Goal: Task Accomplishment & Management: Manage account settings

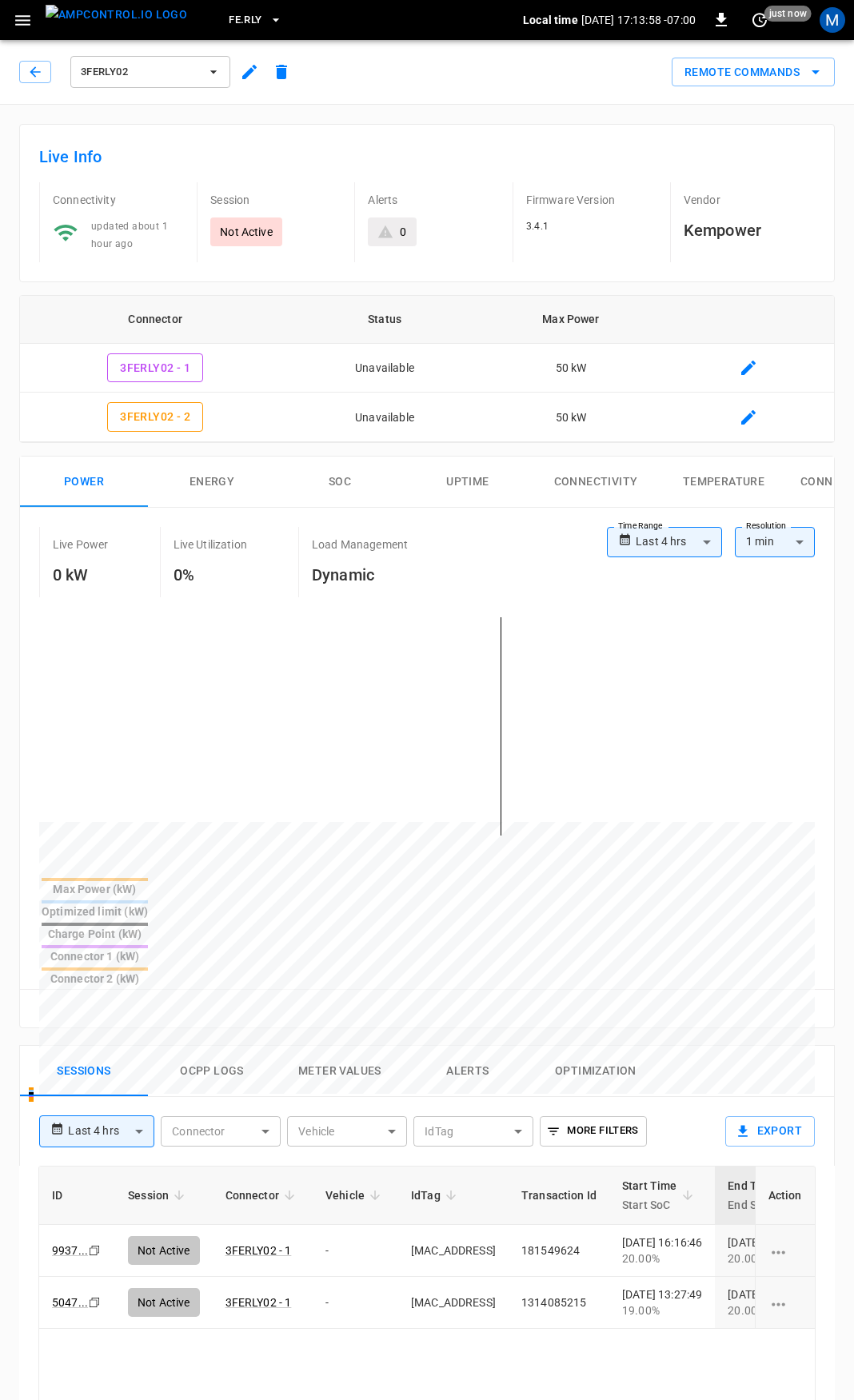
click at [26, 11] on icon "button" at bounding box center [23, 21] width 20 height 20
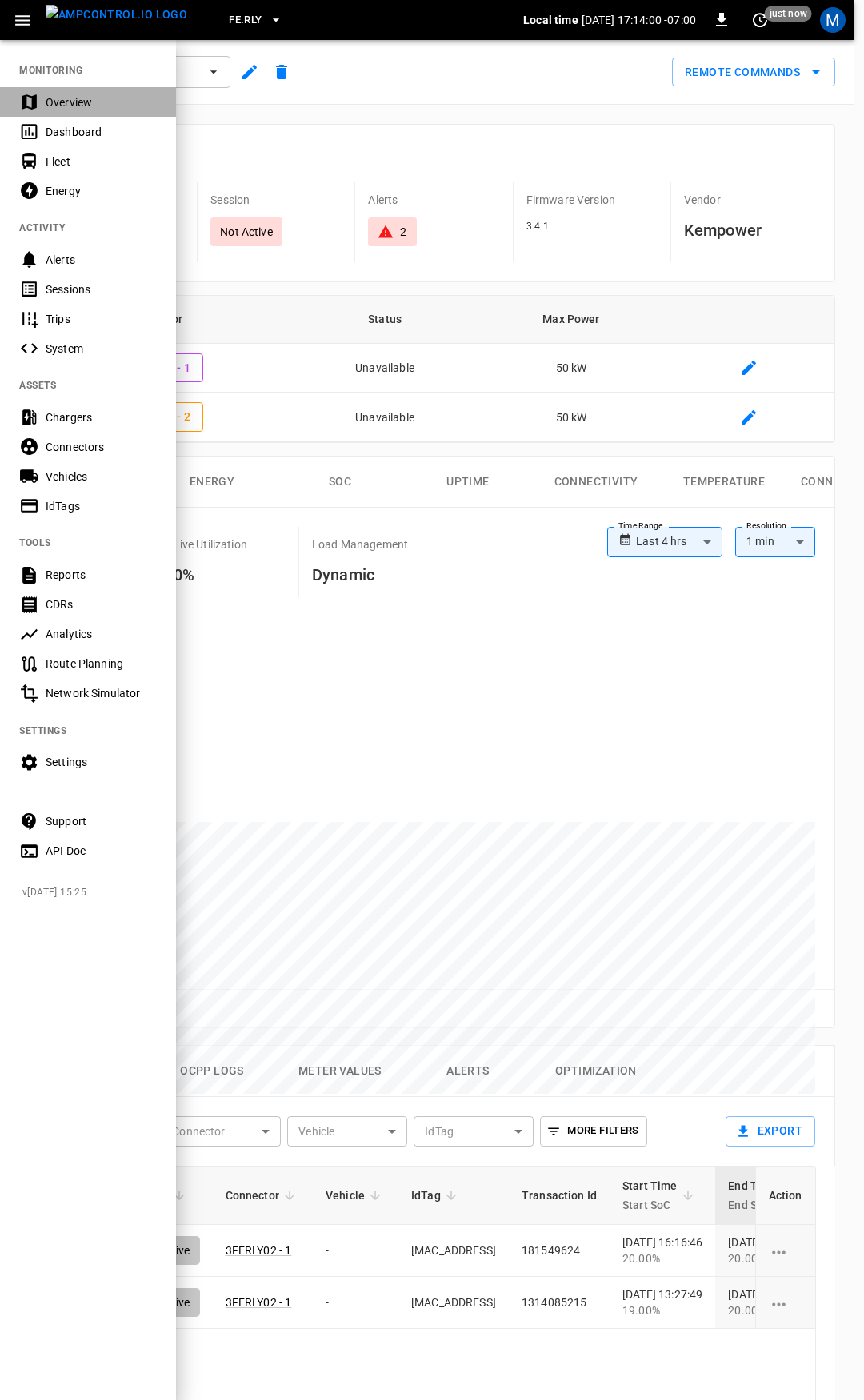
click at [70, 113] on div "Overview" at bounding box center [87, 102] width 176 height 30
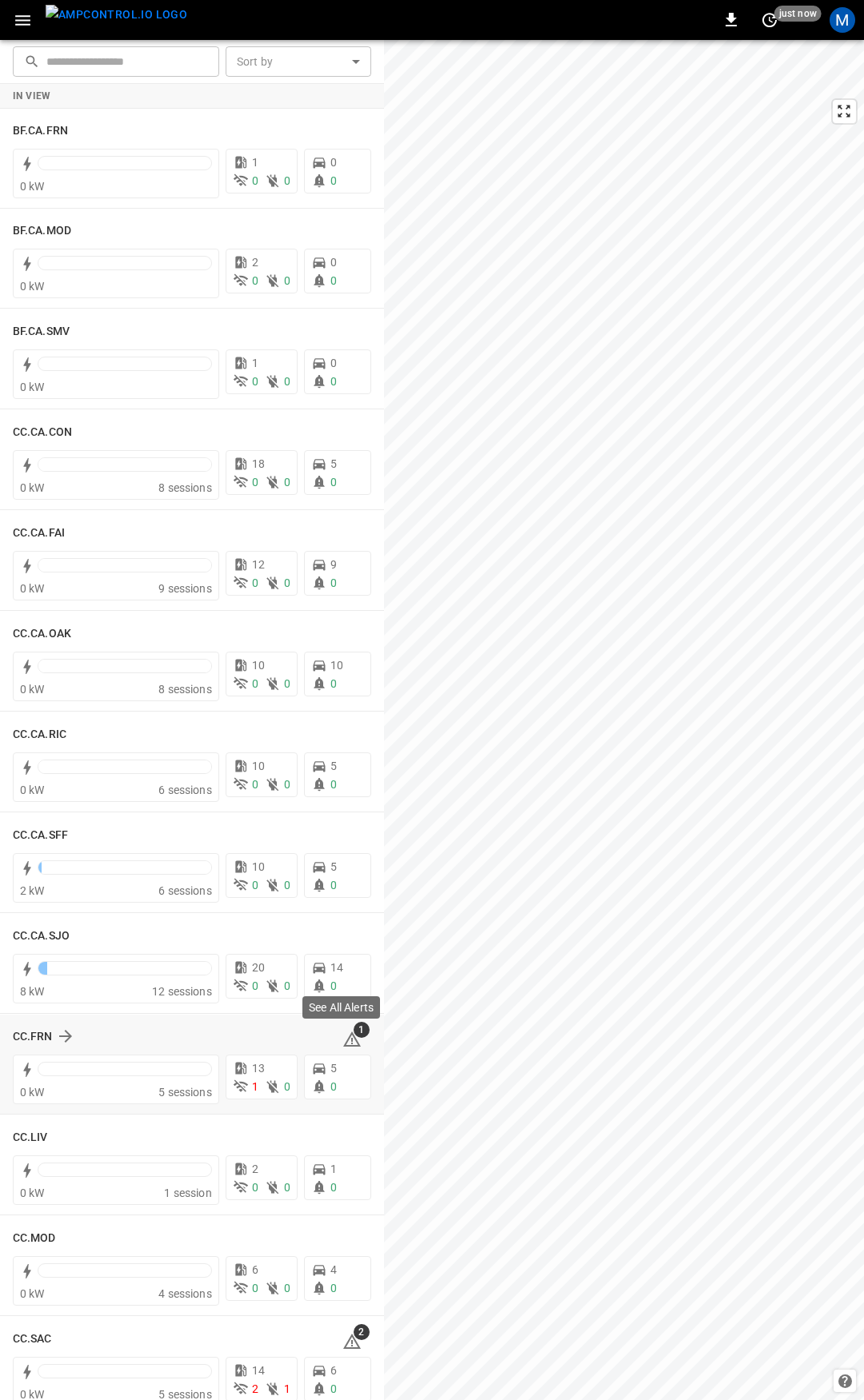
click at [343, 1035] on icon at bounding box center [352, 1039] width 19 height 19
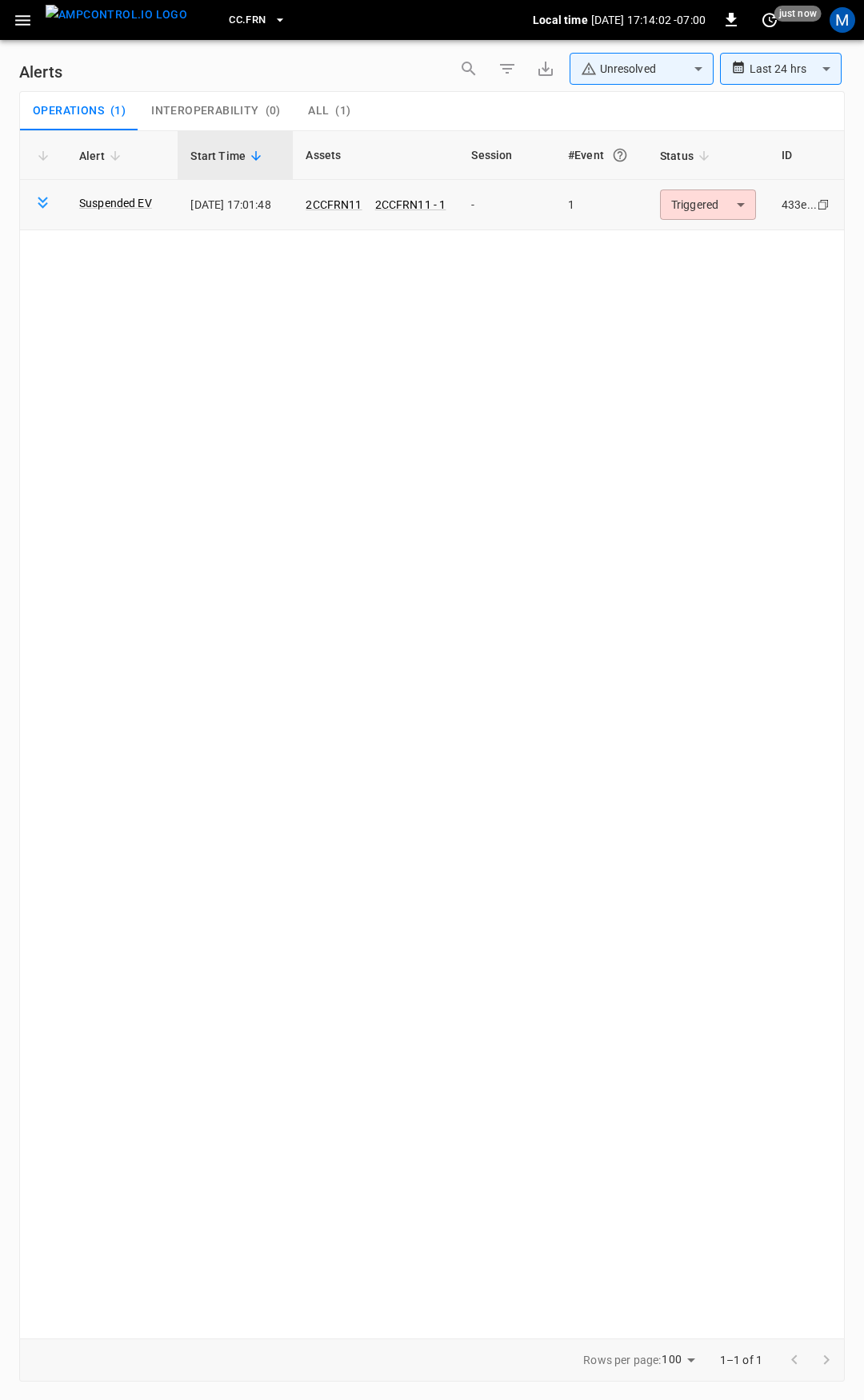
click at [704, 213] on body "**********" at bounding box center [432, 697] width 864 height 1395
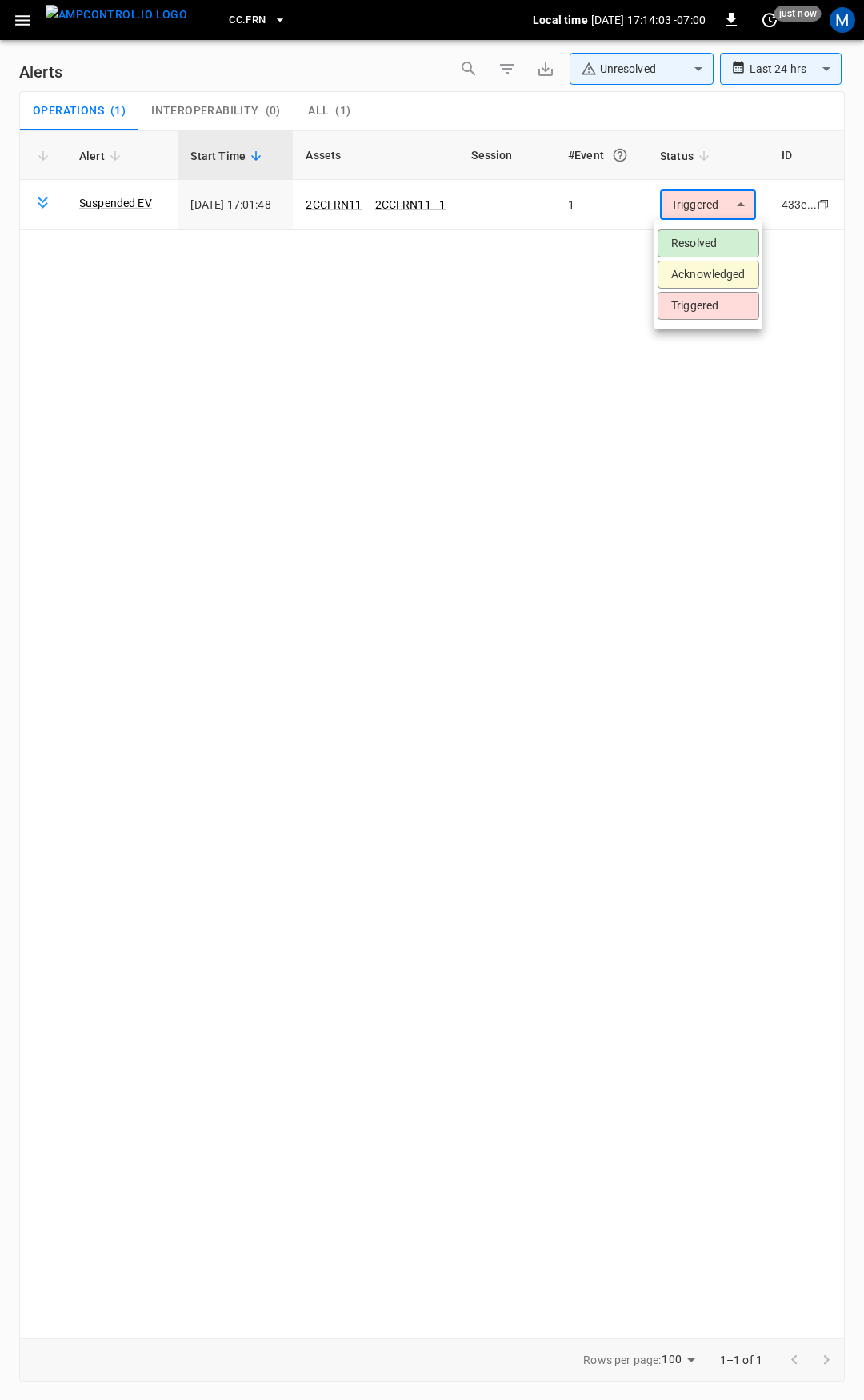
click at [714, 247] on li "Resolved" at bounding box center [708, 243] width 102 height 28
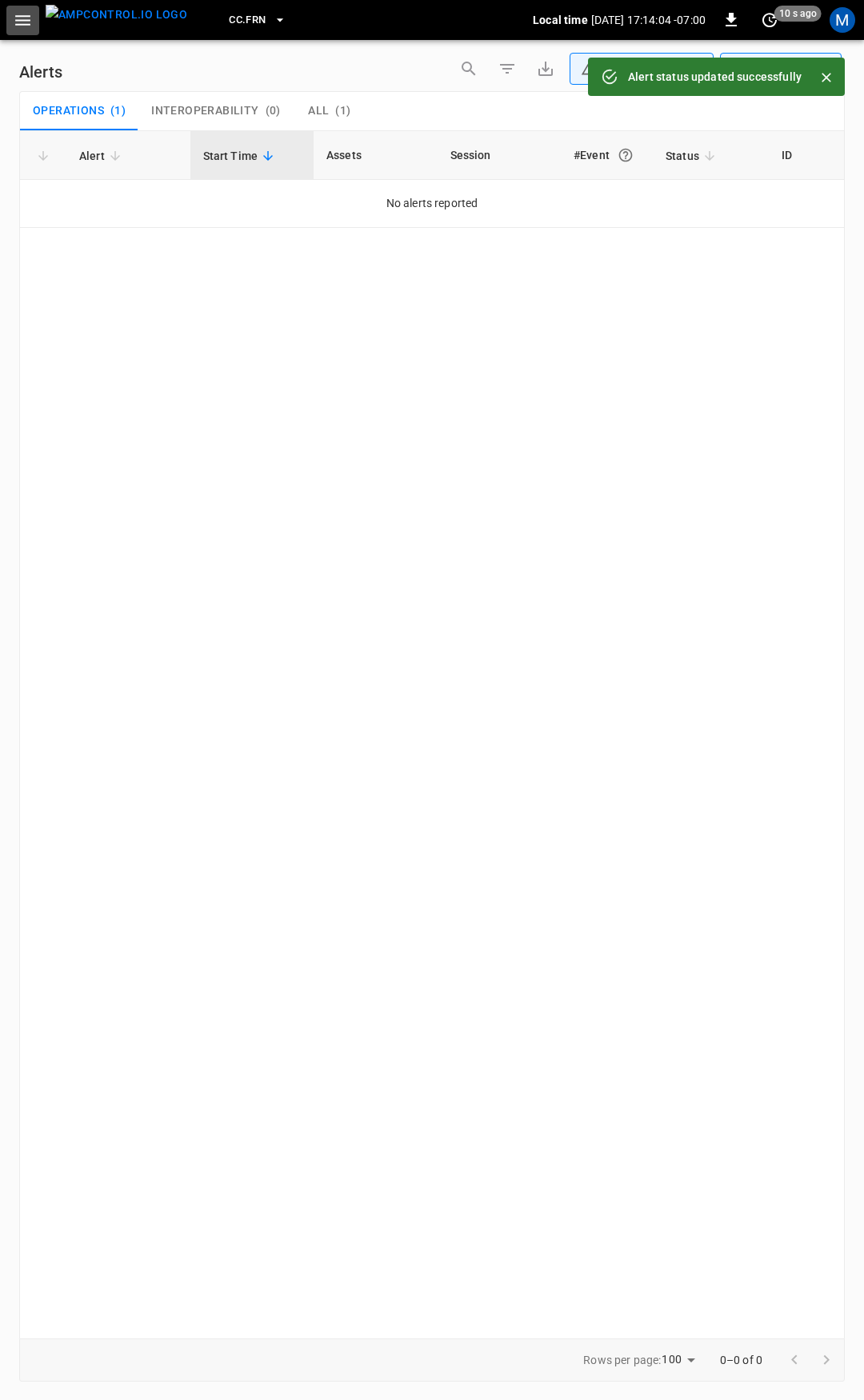
click at [20, 22] on icon "button" at bounding box center [23, 21] width 20 height 20
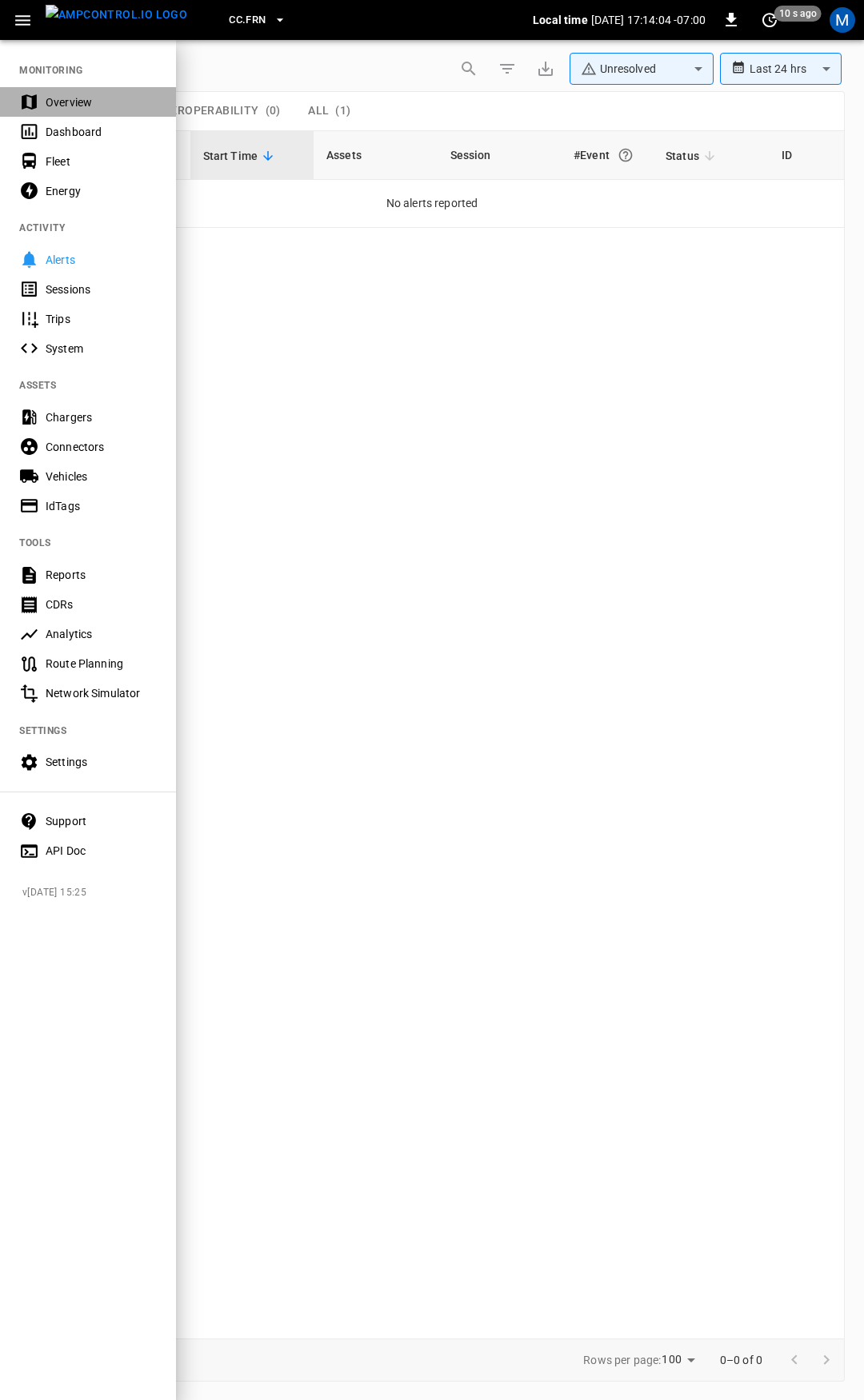
click at [57, 97] on div "Overview" at bounding box center [101, 103] width 111 height 16
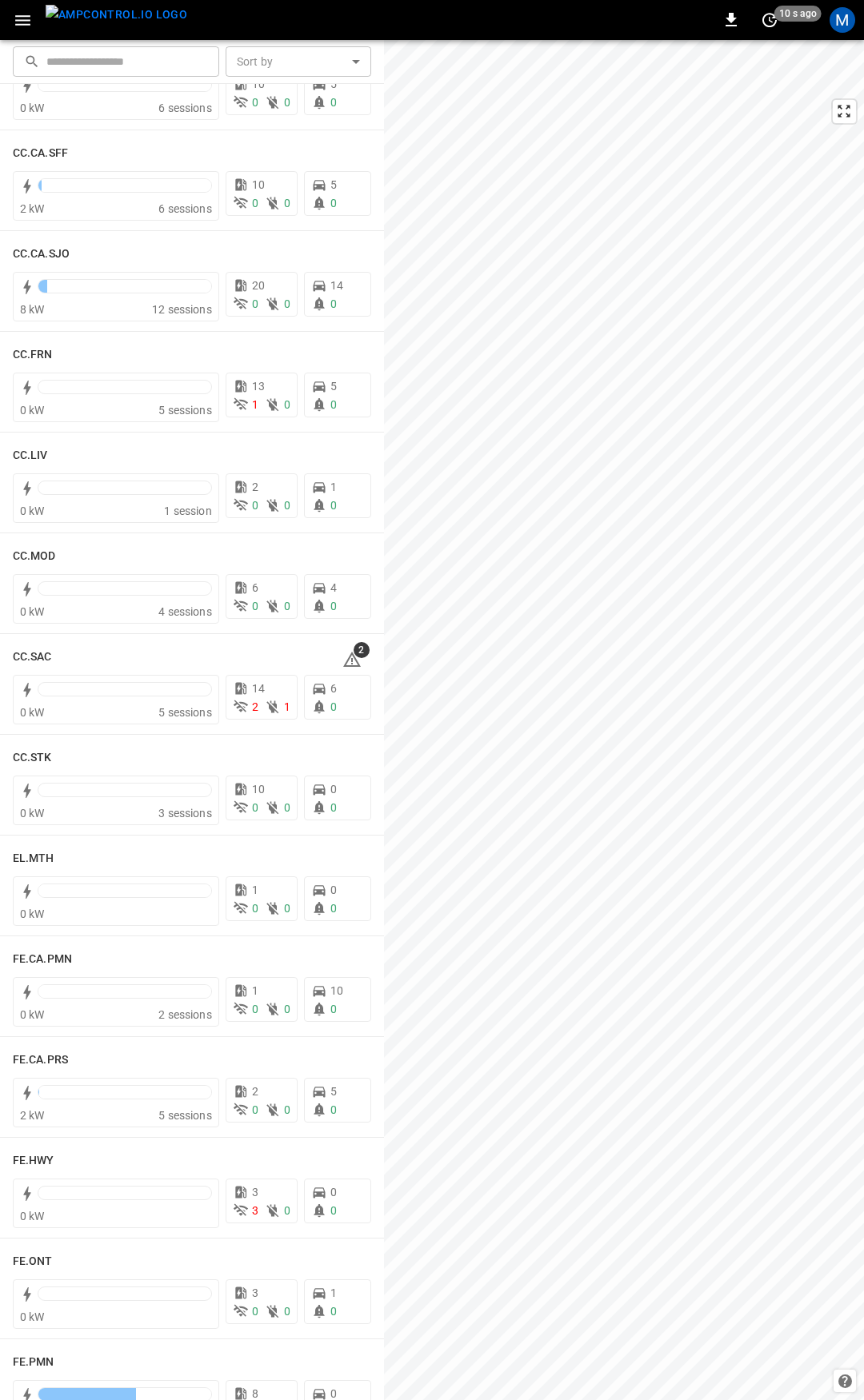
scroll to position [698, 0]
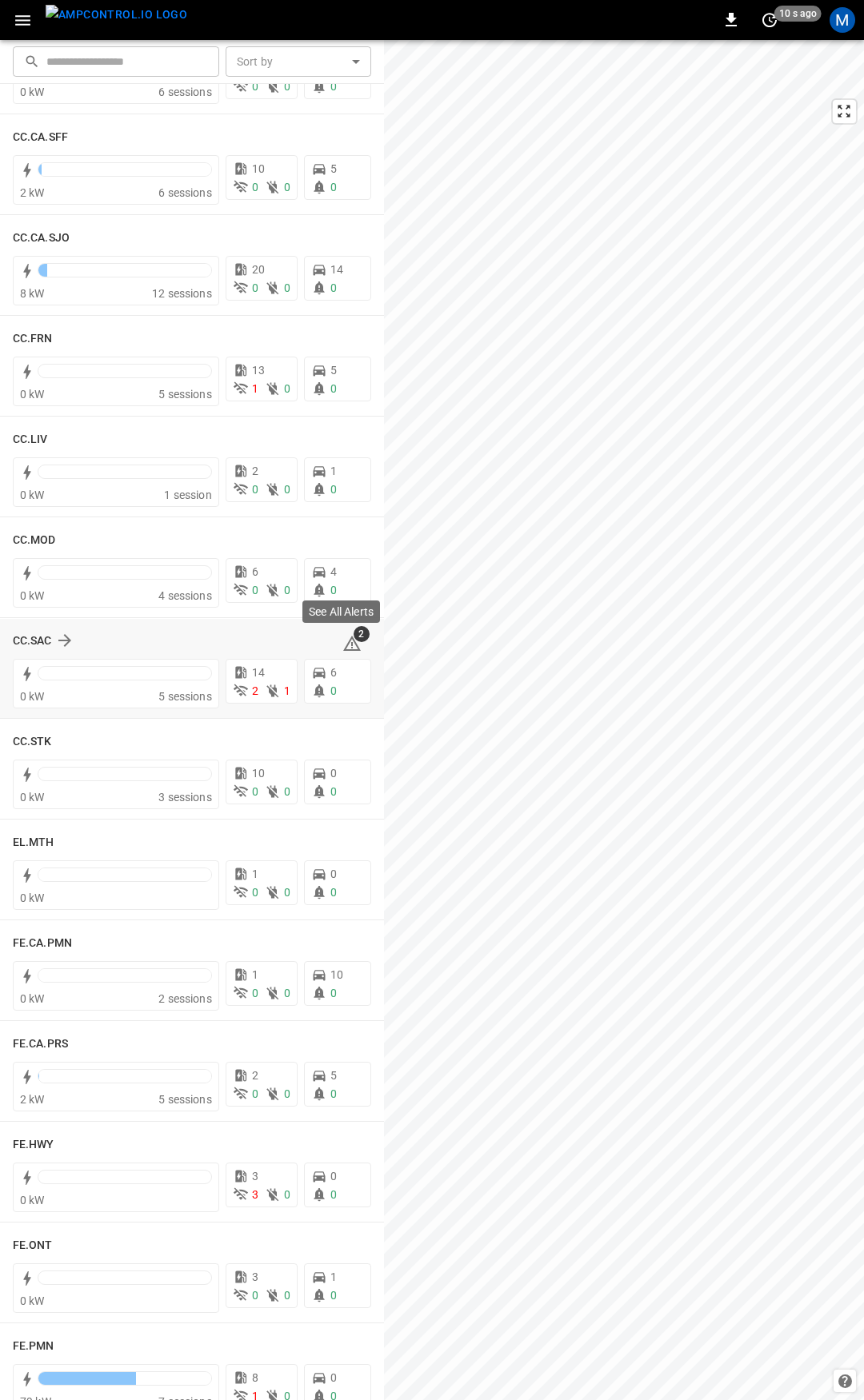
click at [351, 643] on icon at bounding box center [352, 645] width 2 height 6
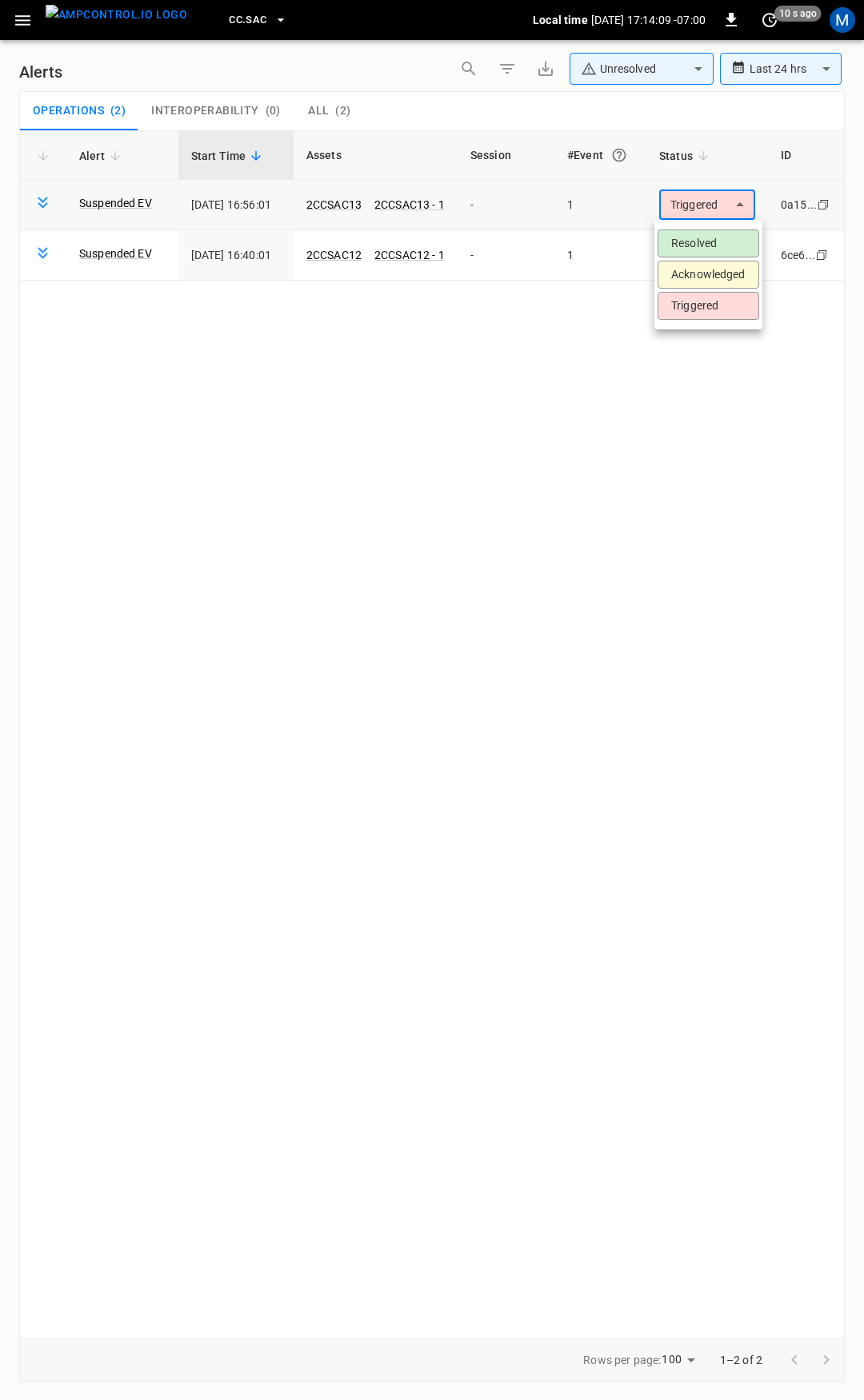
click at [718, 203] on body "**********" at bounding box center [432, 697] width 864 height 1395
click at [715, 248] on li "Resolved" at bounding box center [708, 243] width 102 height 28
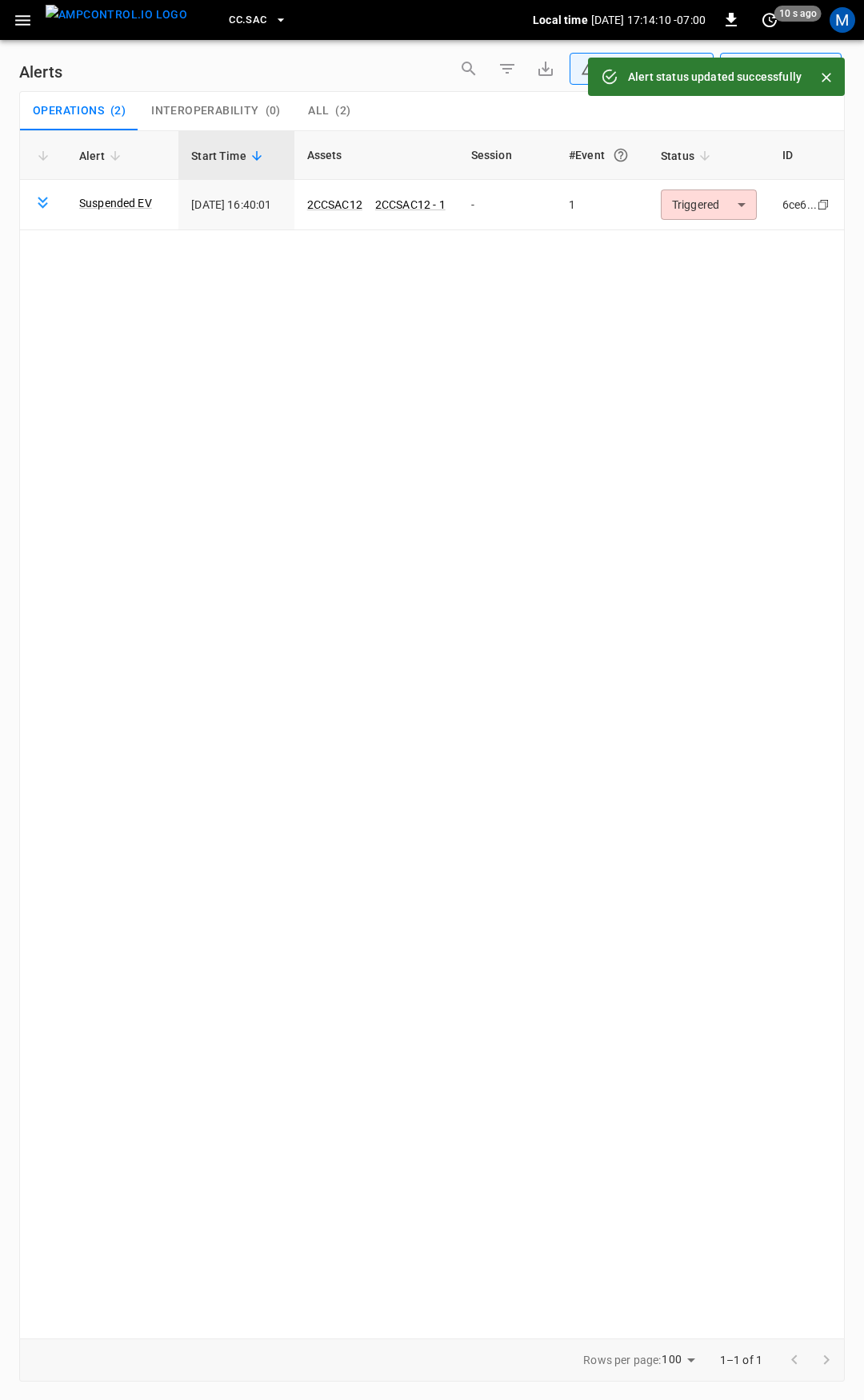
click at [722, 206] on body "**********" at bounding box center [432, 697] width 864 height 1395
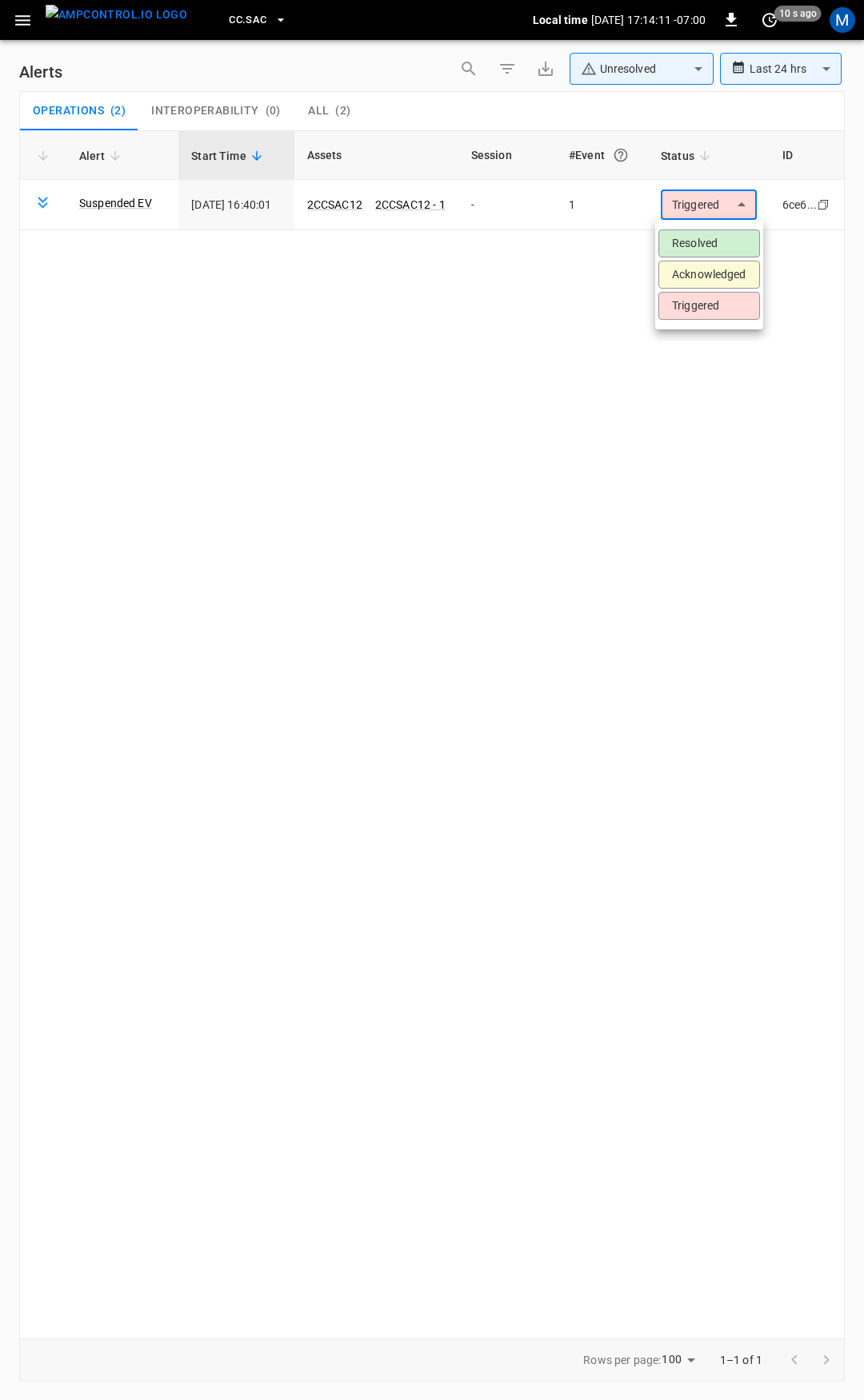
click at [729, 233] on li "Resolved" at bounding box center [709, 243] width 102 height 28
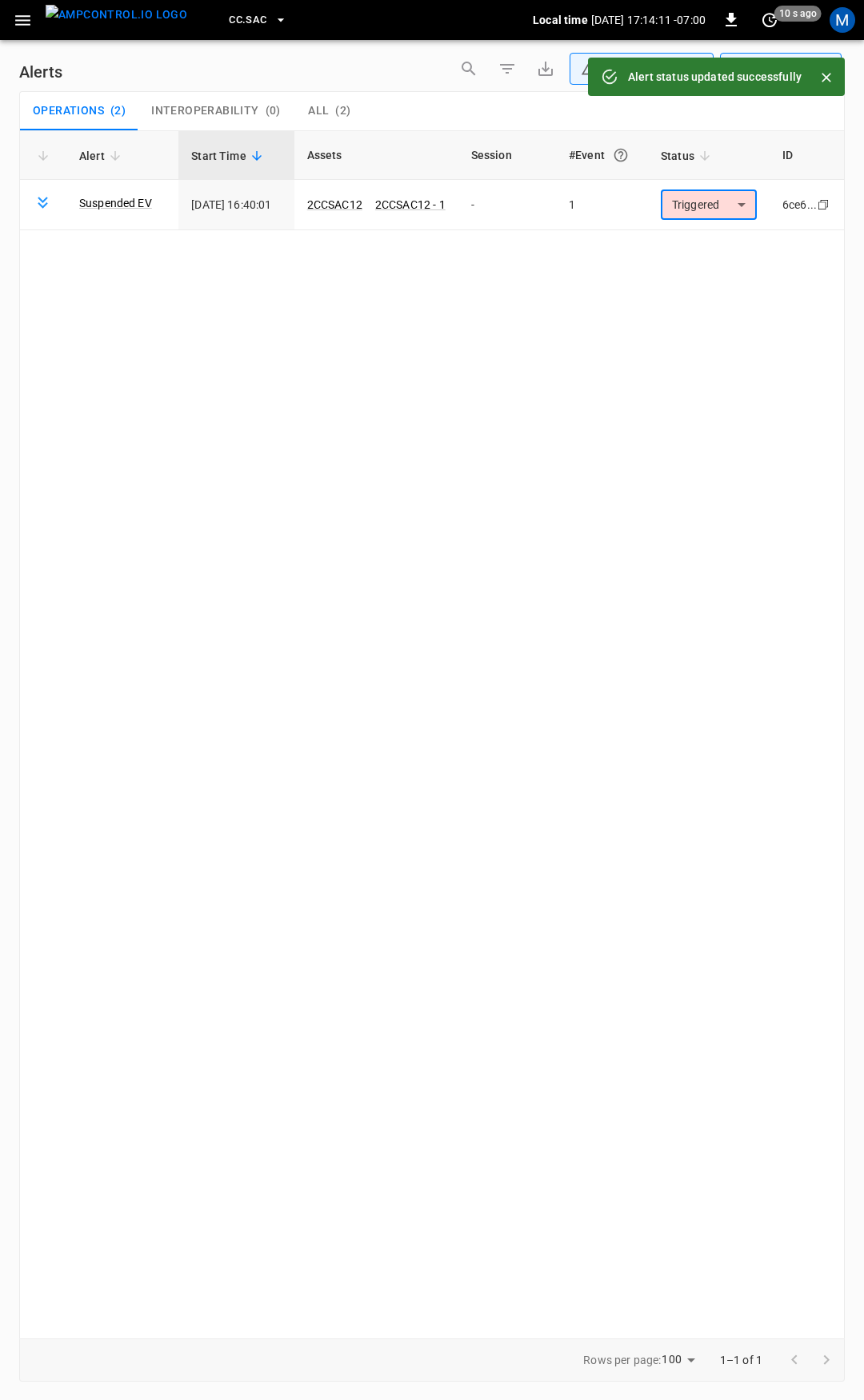
click at [25, 19] on icon "button" at bounding box center [23, 21] width 15 height 11
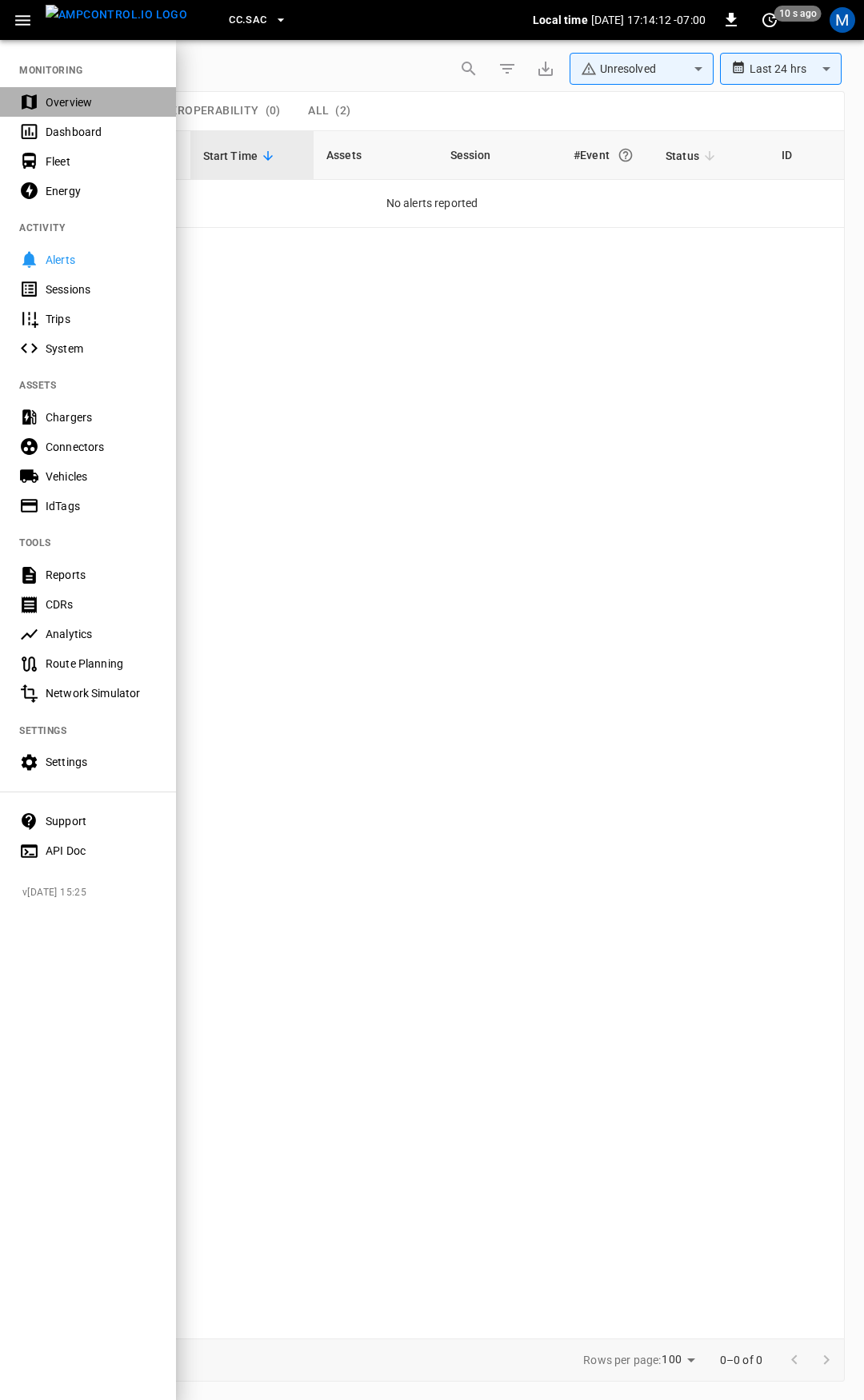
click at [85, 99] on div "Overview" at bounding box center [101, 103] width 111 height 16
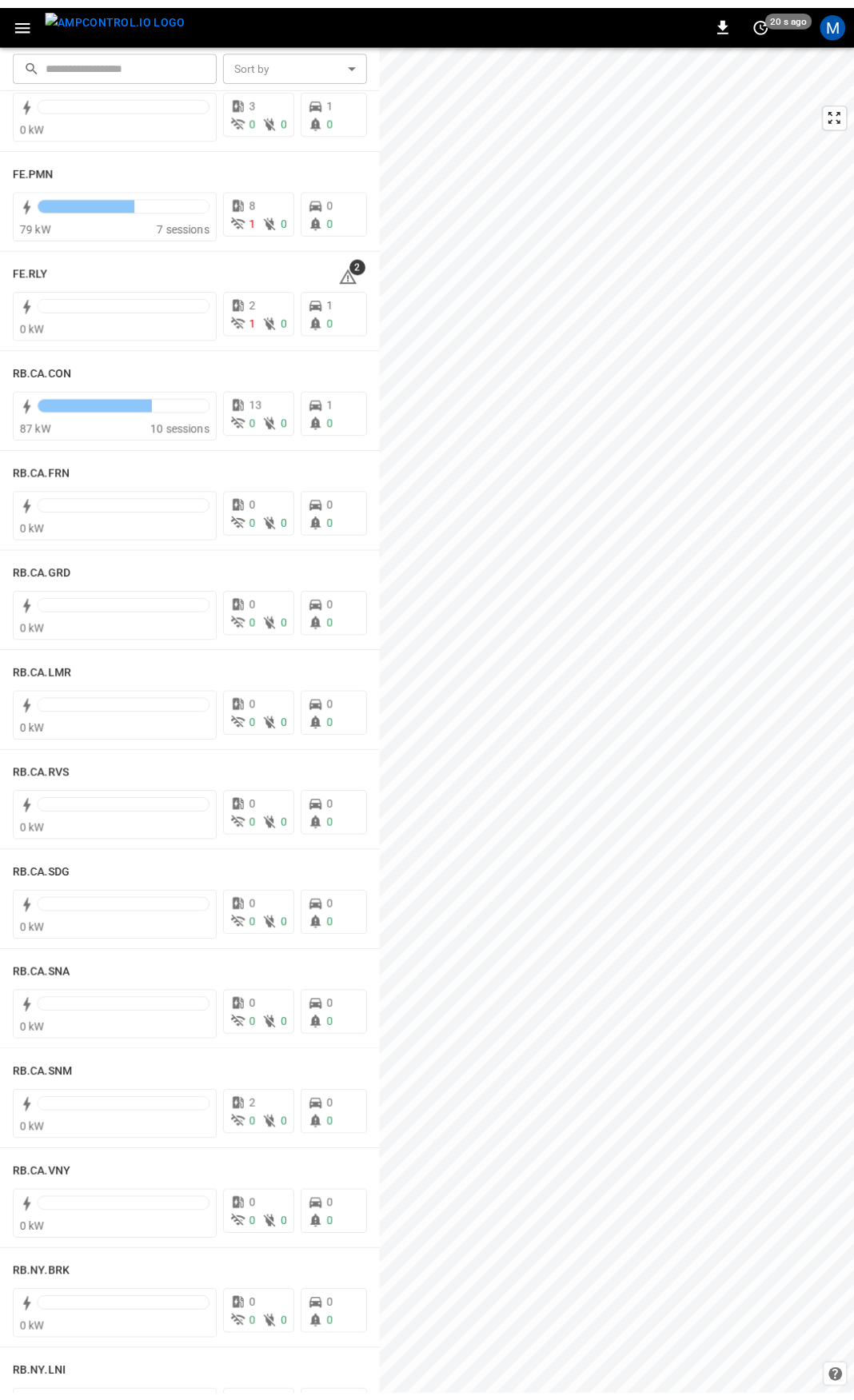
scroll to position [1808, 0]
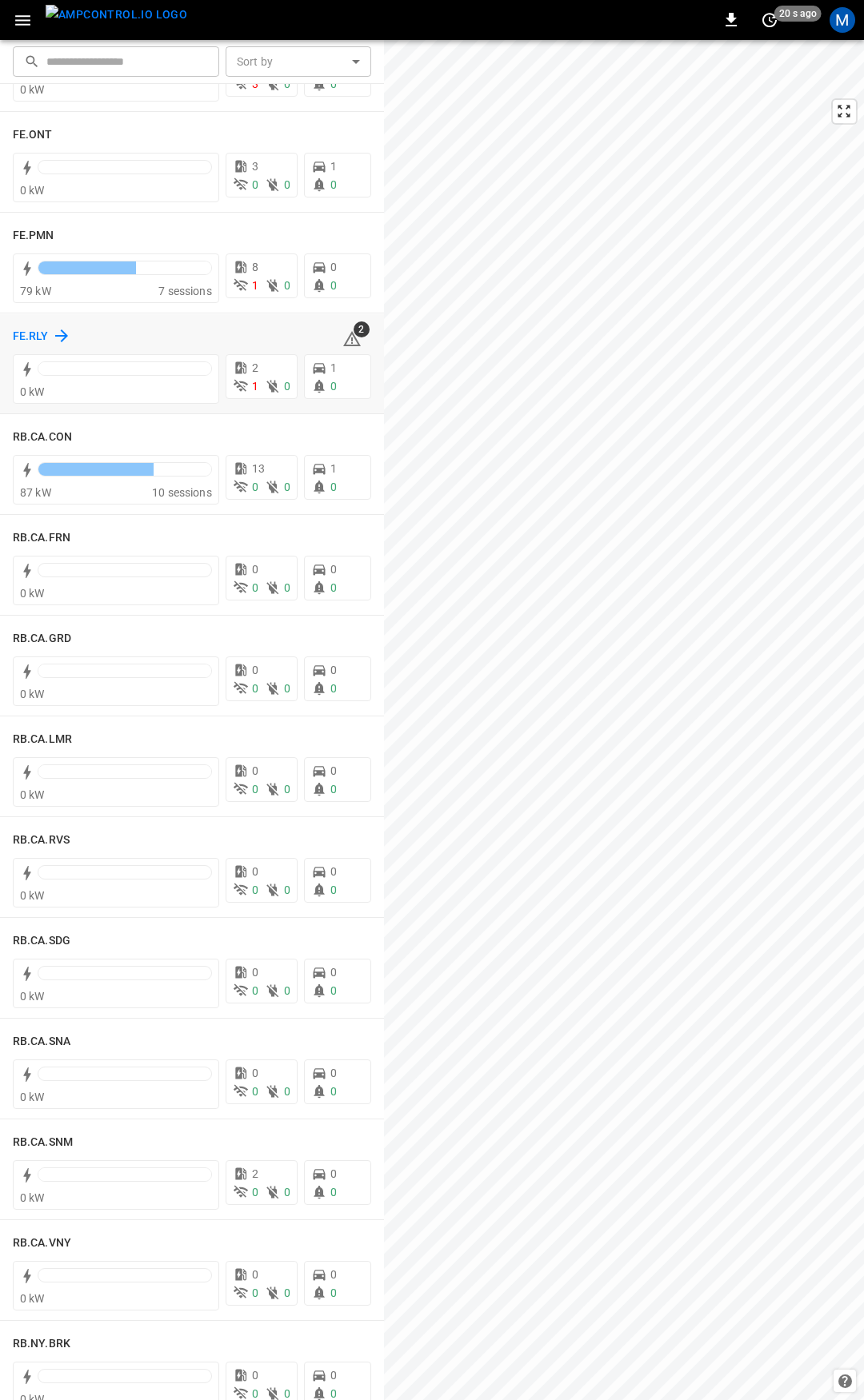
click at [23, 339] on h6 "FE.RLY" at bounding box center [31, 337] width 36 height 18
